Goal: Information Seeking & Learning: Learn about a topic

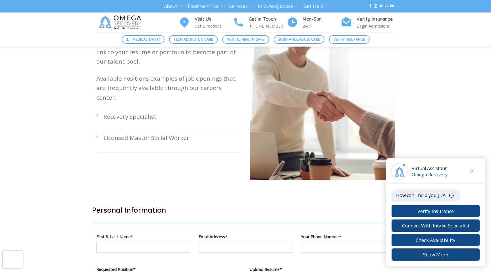
scroll to position [232, 0]
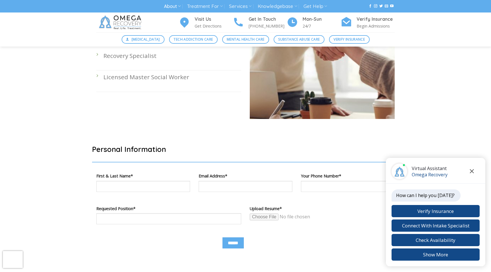
click at [468, 170] on button "Close chat" at bounding box center [472, 172] width 16 height 16
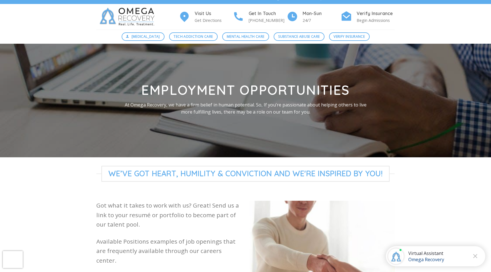
scroll to position [0, 0]
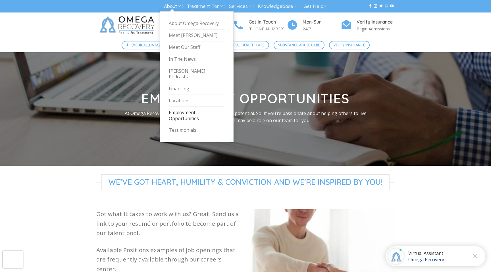
click at [175, 109] on link "Employment Opportunities" at bounding box center [197, 116] width 56 height 18
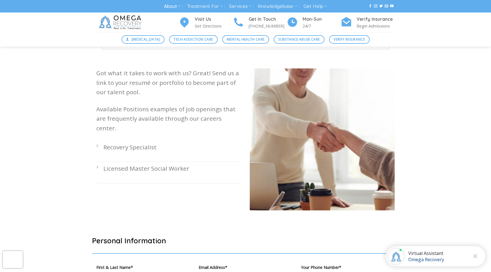
scroll to position [126, 0]
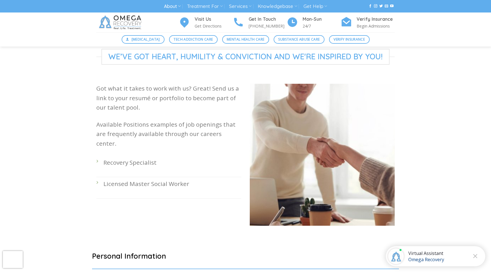
click at [98, 177] on li "Licensed Master Social Worker" at bounding box center [168, 187] width 145 height 21
click at [97, 177] on li "Licensed Master Social Worker" at bounding box center [168, 187] width 145 height 21
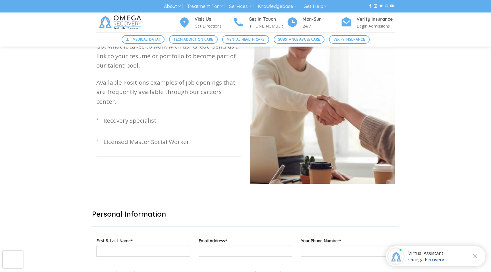
scroll to position [167, 0]
